Goal: Task Accomplishment & Management: Manage account settings

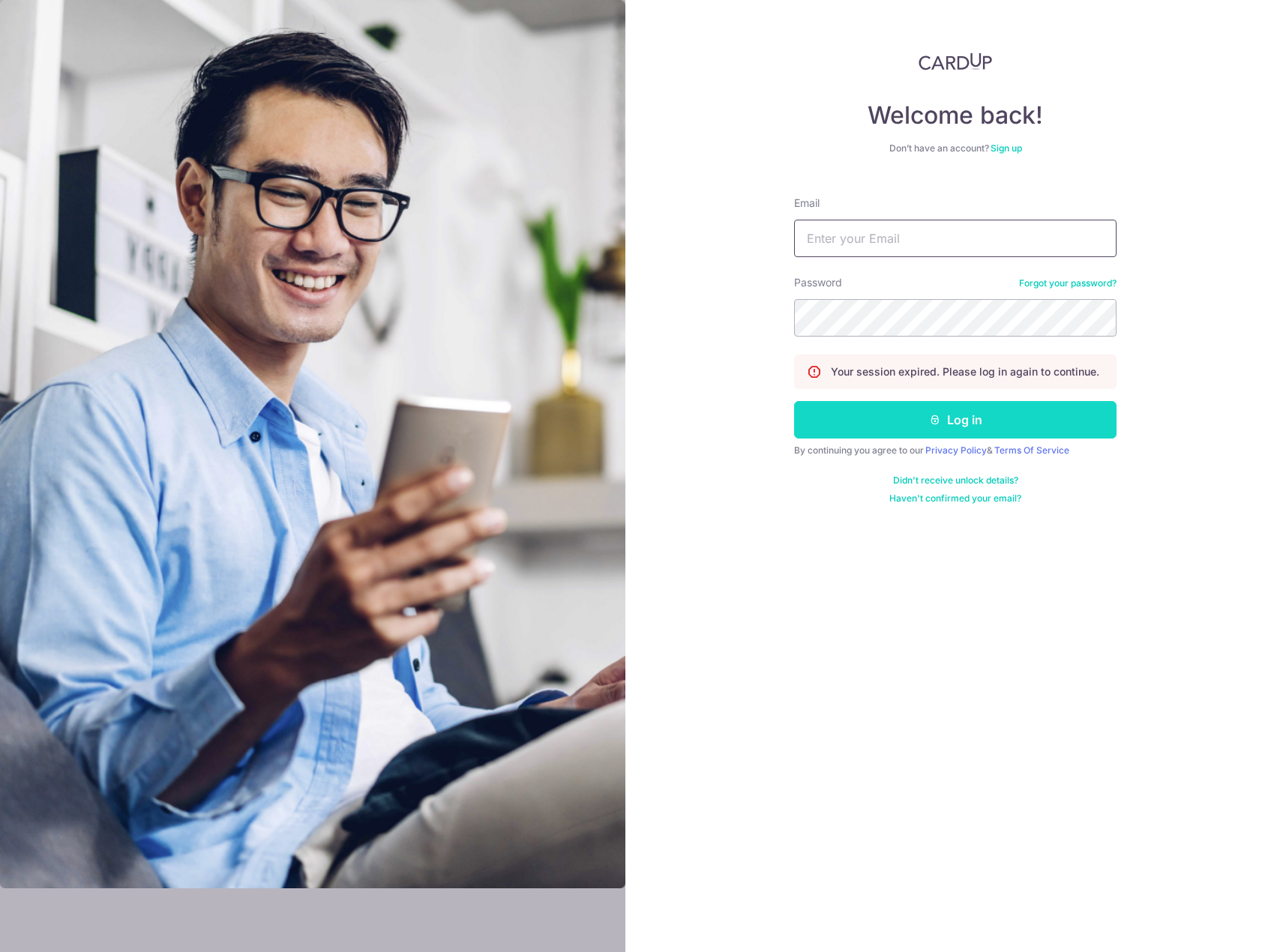
type input "[EMAIL_ADDRESS][DOMAIN_NAME]"
click at [868, 426] on button "Log in" at bounding box center [955, 419] width 322 height 37
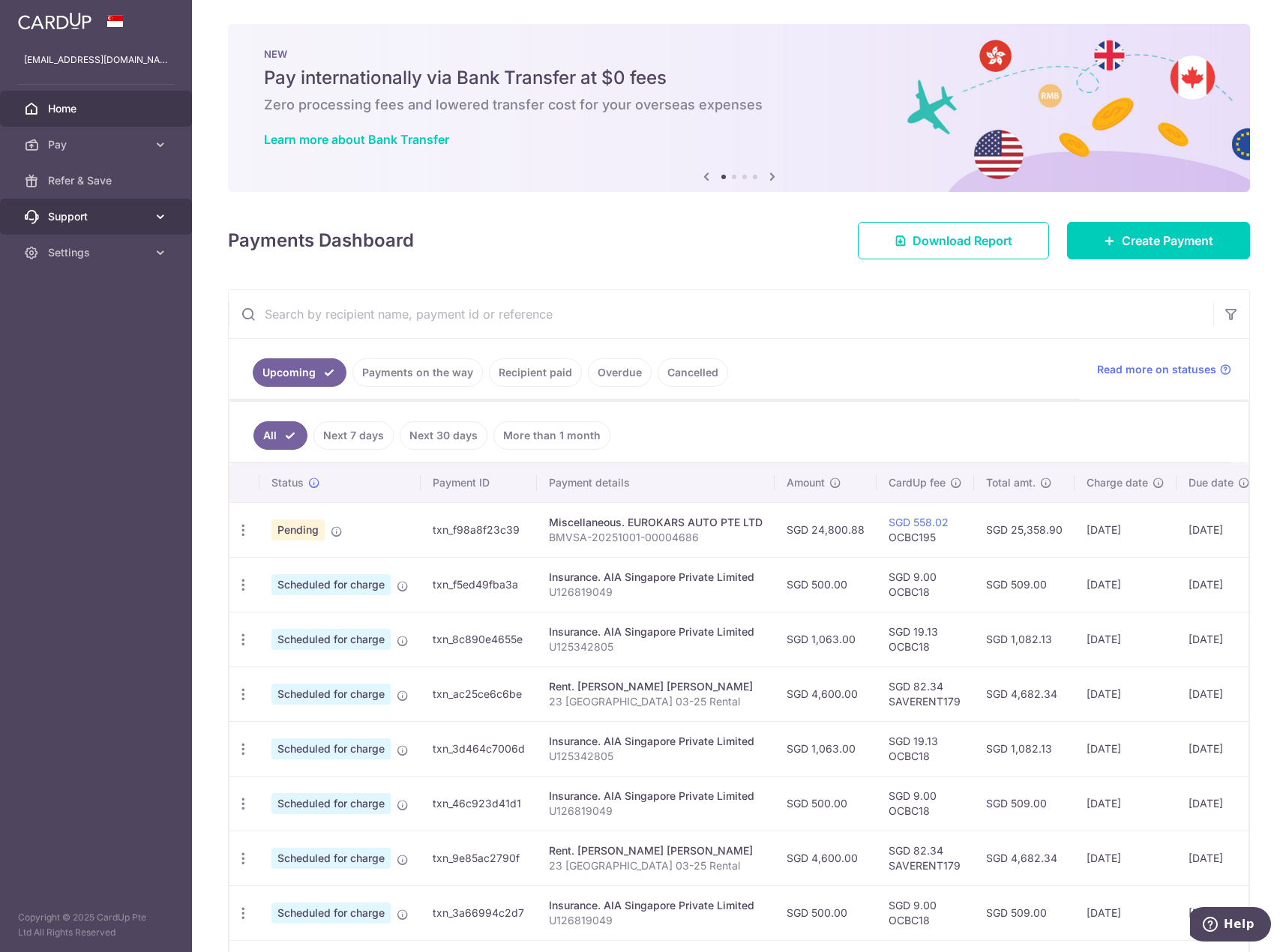
click at [75, 214] on span "Support" at bounding box center [97, 216] width 99 height 15
click at [62, 297] on link "Contact Us" at bounding box center [96, 288] width 192 height 36
